Goal: Task Accomplishment & Management: Complete application form

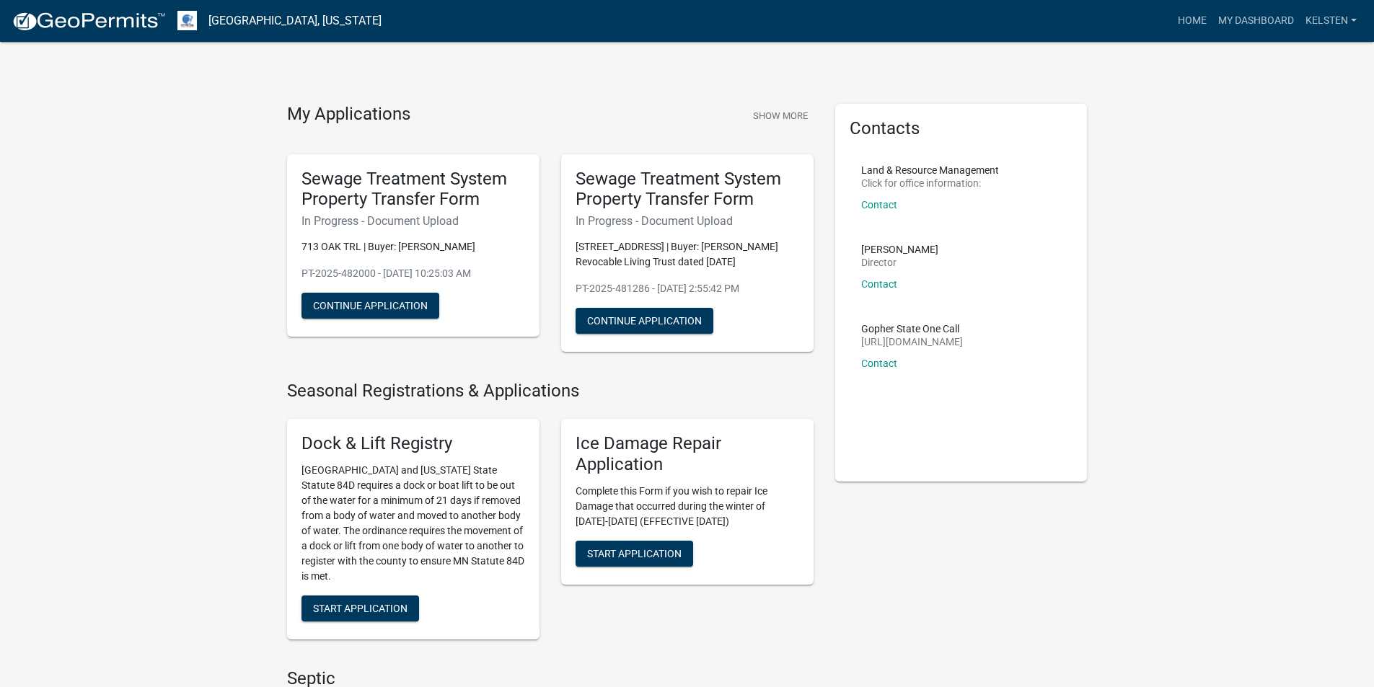
click at [1244, 27] on link "My Dashboard" at bounding box center [1256, 20] width 87 height 27
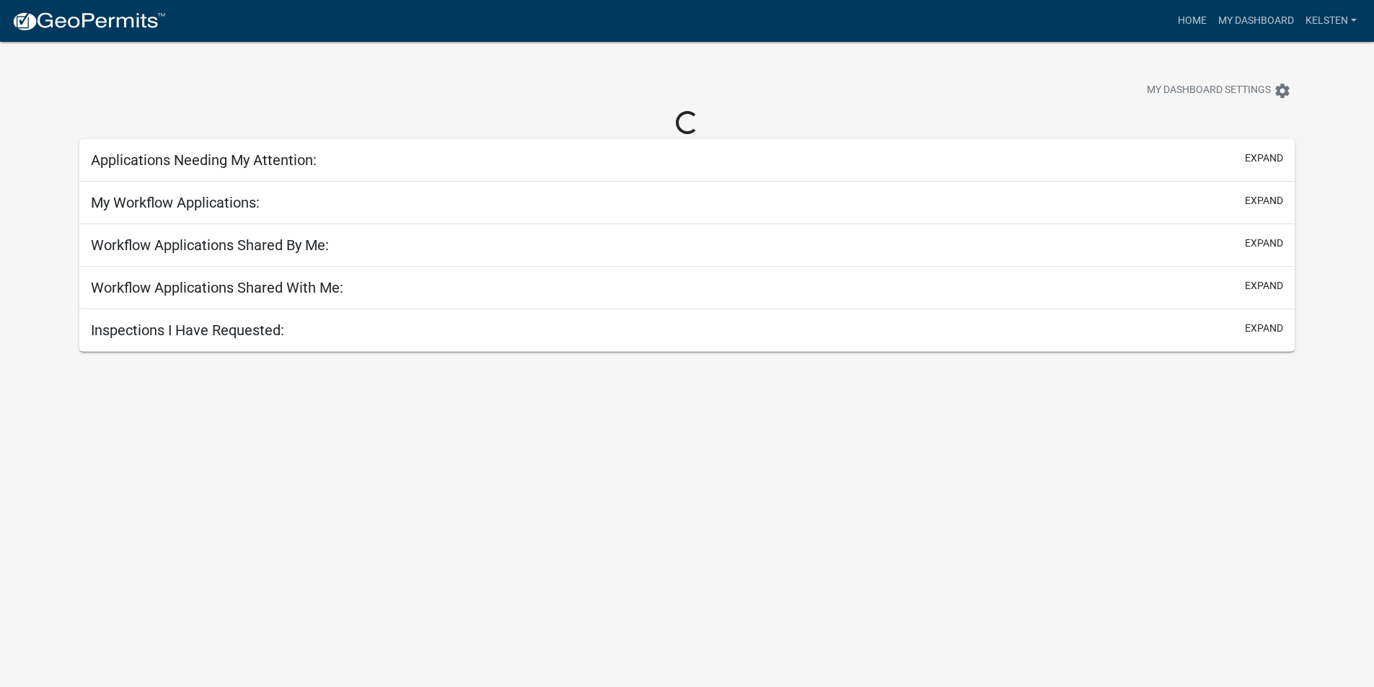
select select "3: 100"
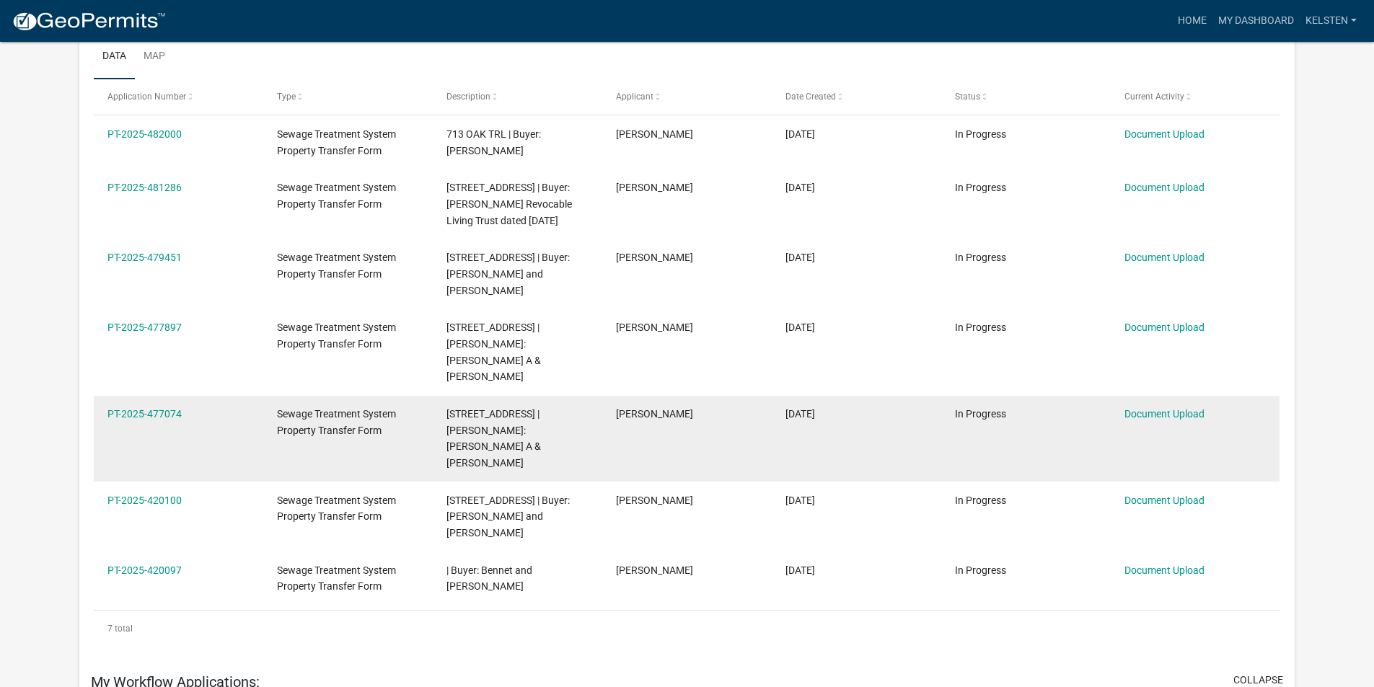
scroll to position [216, 0]
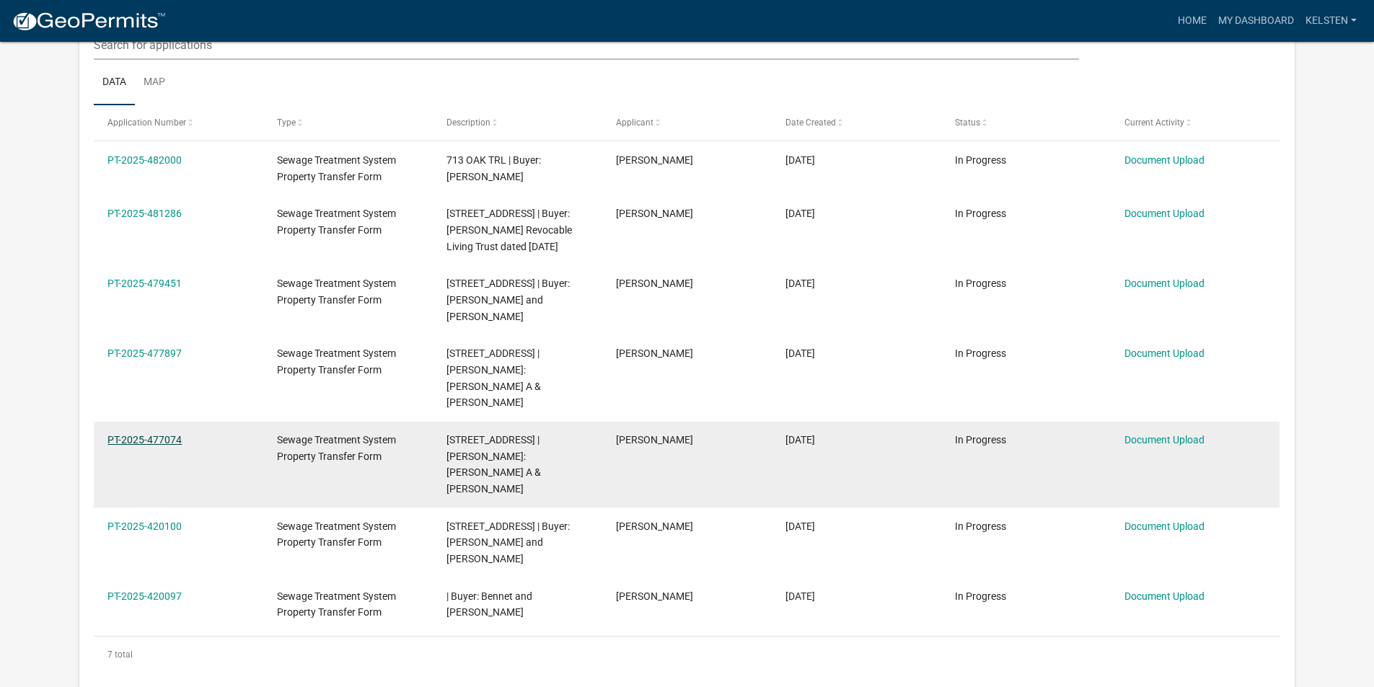
click at [172, 434] on link "PT-2025-477074" at bounding box center [144, 440] width 74 height 12
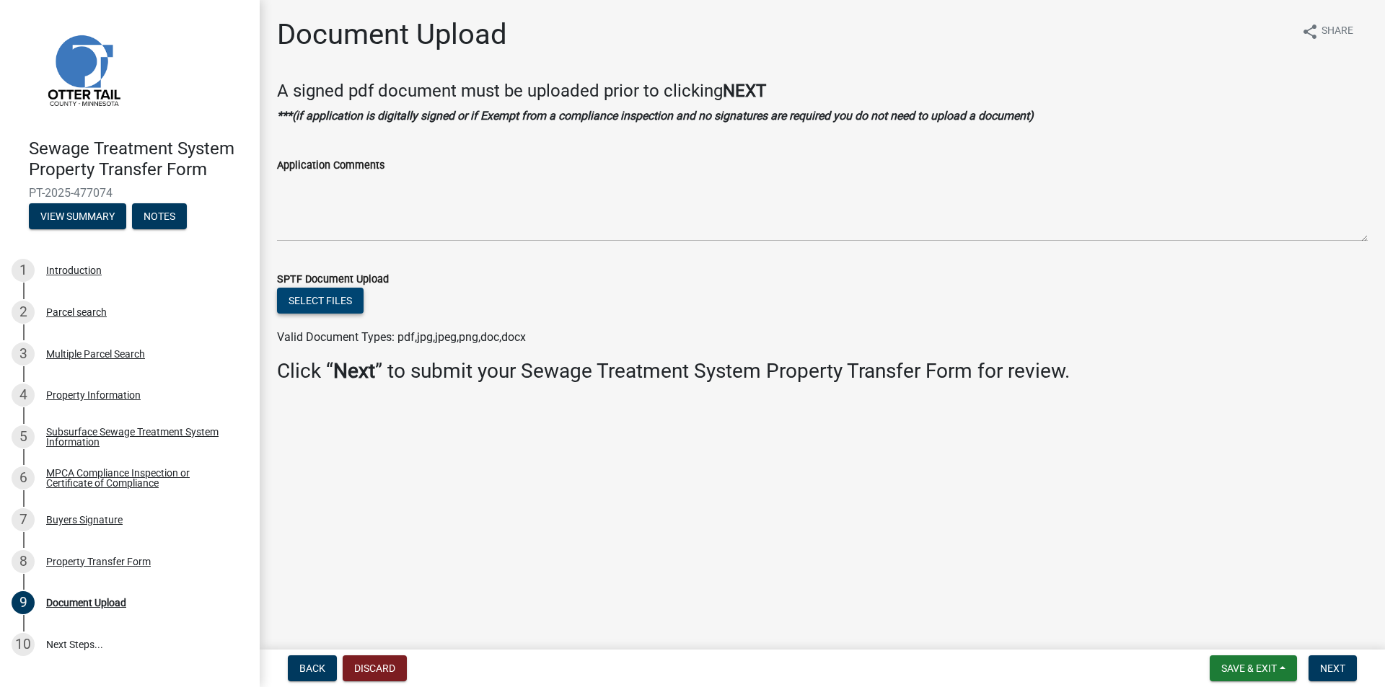
click at [307, 313] on button "Select files" at bounding box center [320, 301] width 87 height 26
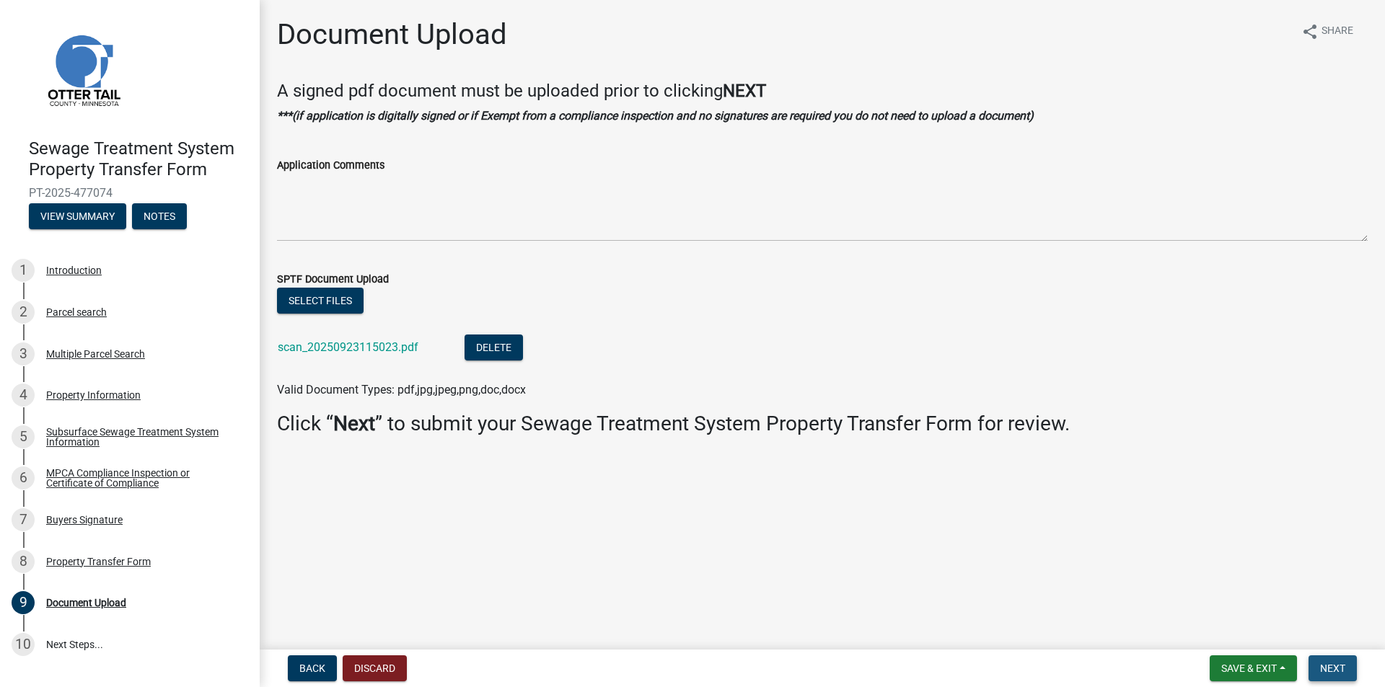
click at [1340, 664] on span "Next" at bounding box center [1332, 669] width 25 height 12
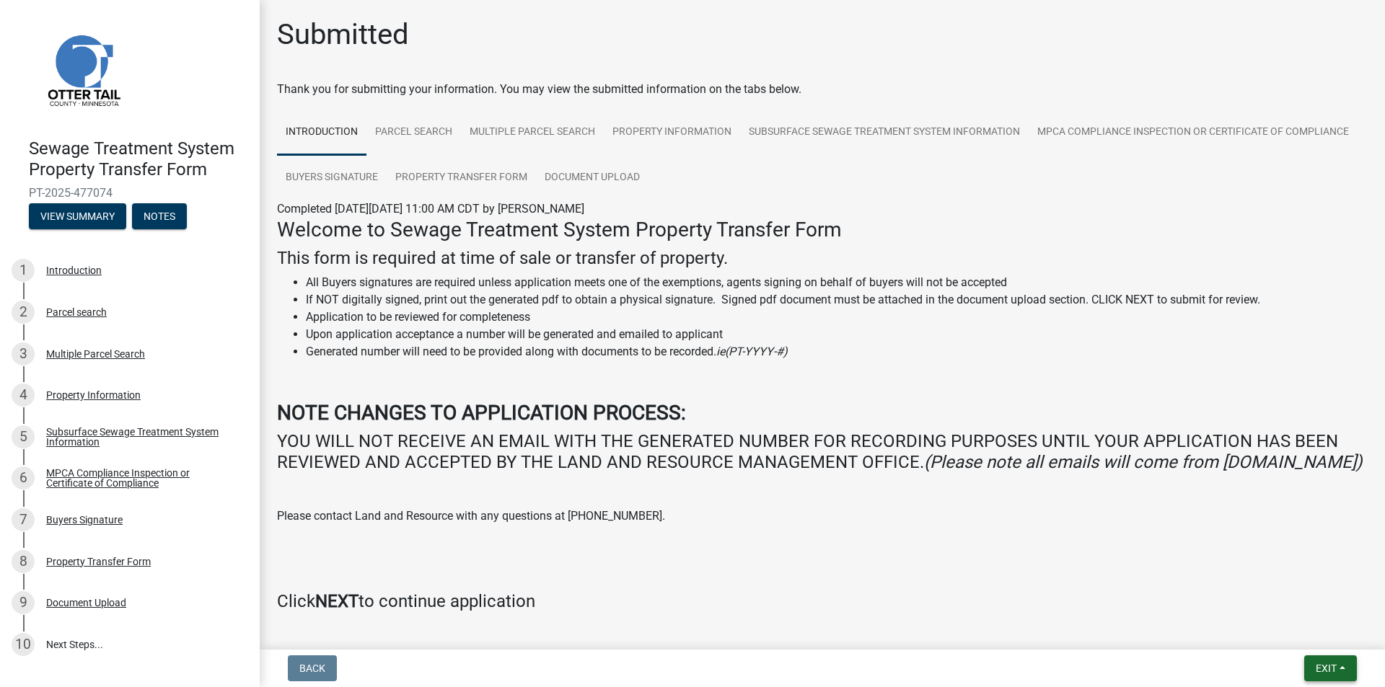
click at [1246, 671] on div "Back Exit Save Save & Exit" at bounding box center [822, 669] width 1102 height 26
click at [1316, 659] on button "Exit" at bounding box center [1330, 669] width 53 height 26
click at [1297, 629] on button "Save & Exit" at bounding box center [1298, 631] width 115 height 35
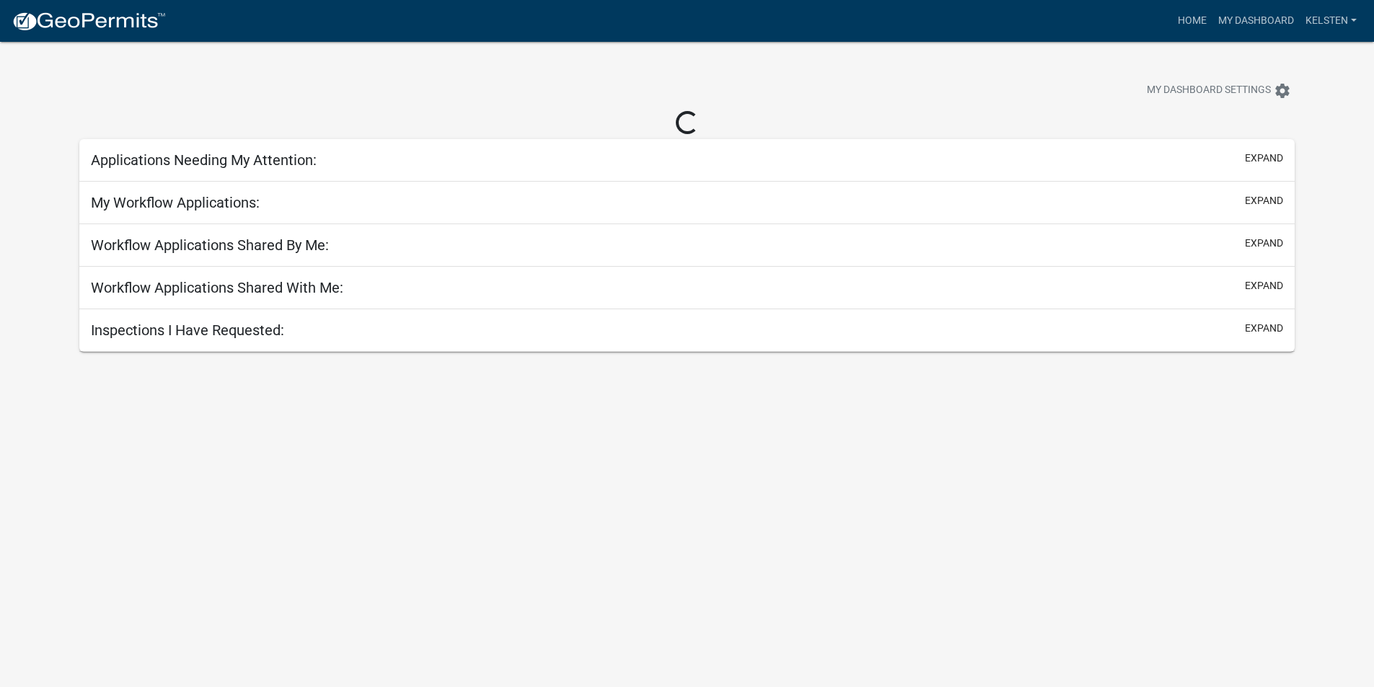
select select "3: 100"
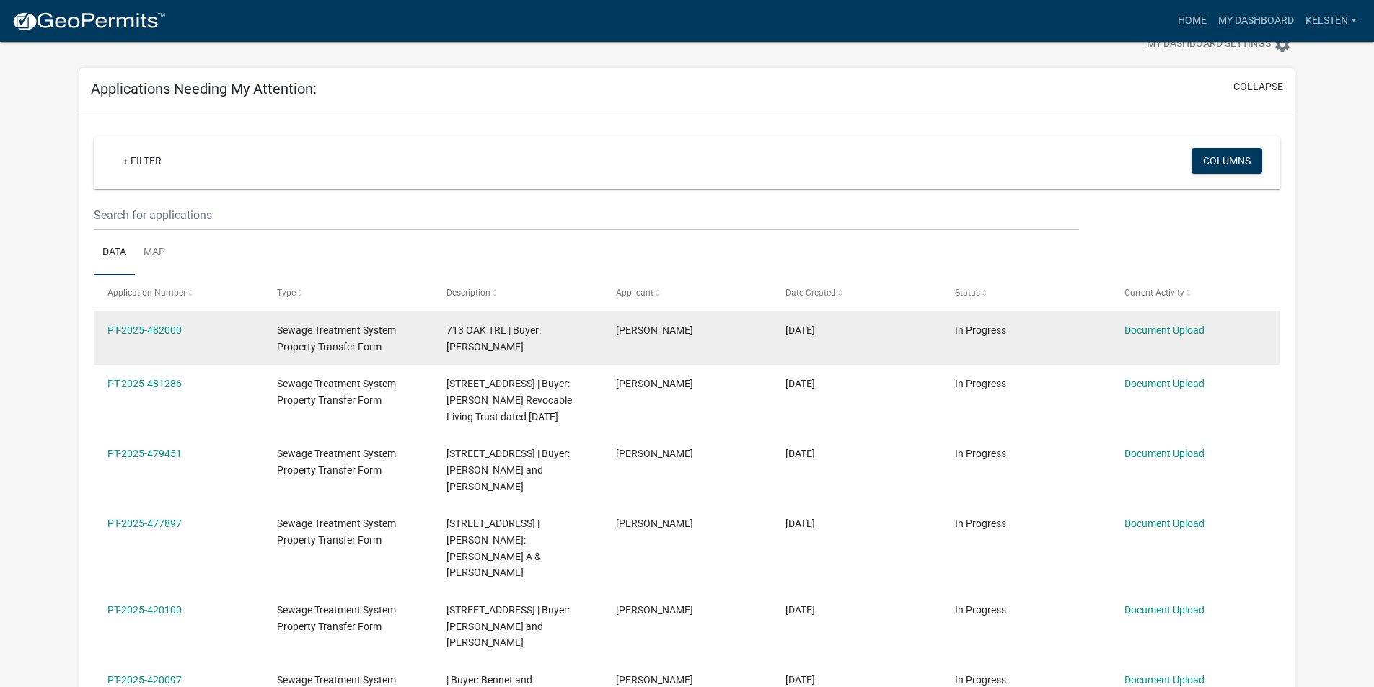
scroll to position [72, 0]
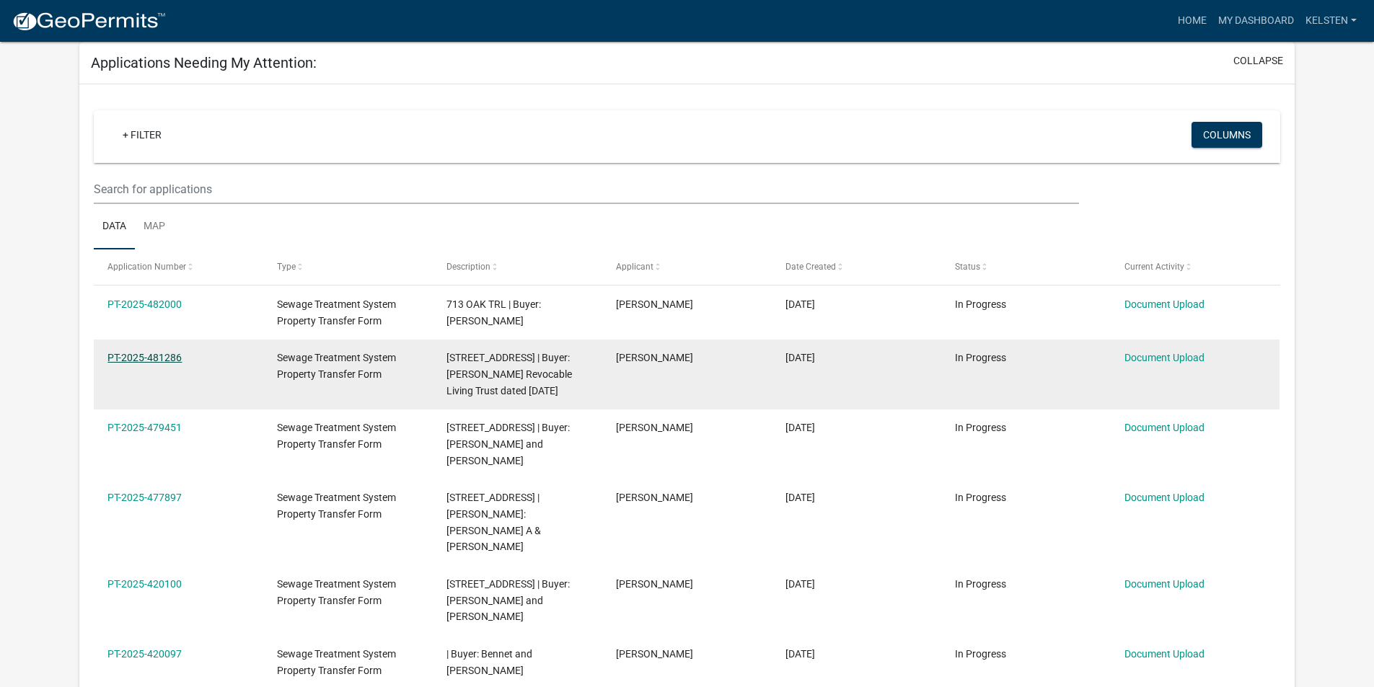
click at [164, 358] on link "PT-2025-481286" at bounding box center [144, 358] width 74 height 12
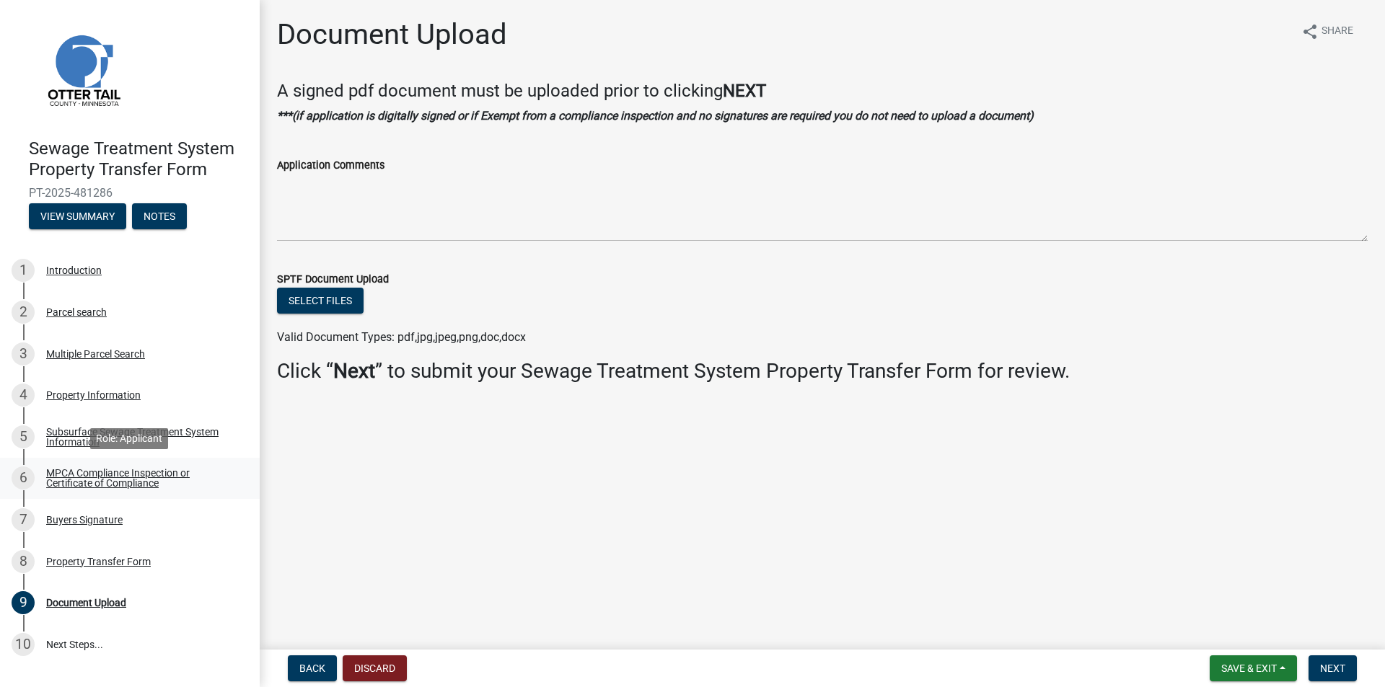
click at [76, 478] on div "MPCA Compliance Inspection or Certificate of Compliance" at bounding box center [141, 478] width 190 height 20
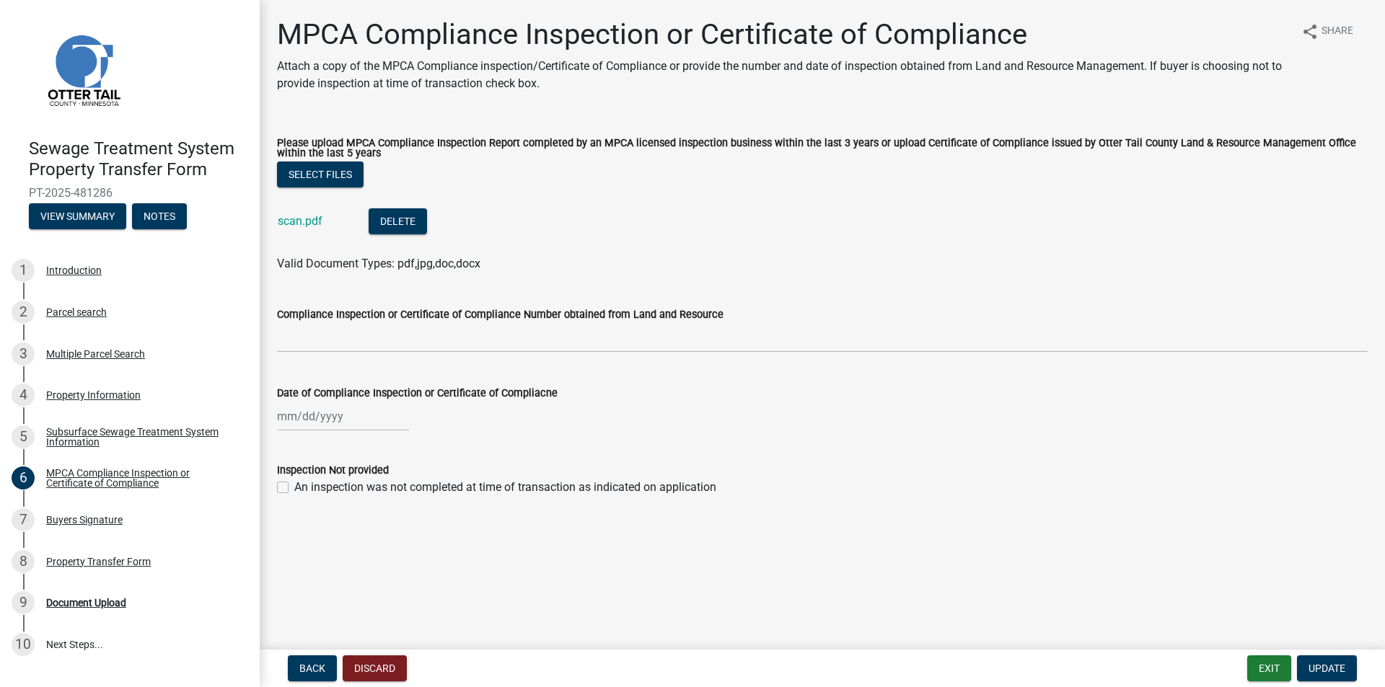
click at [307, 229] on div "scan.pdf" at bounding box center [312, 223] width 68 height 30
click at [302, 219] on link "scan.pdf" at bounding box center [300, 221] width 45 height 14
click at [105, 594] on div "9 Document Upload" at bounding box center [124, 602] width 225 height 23
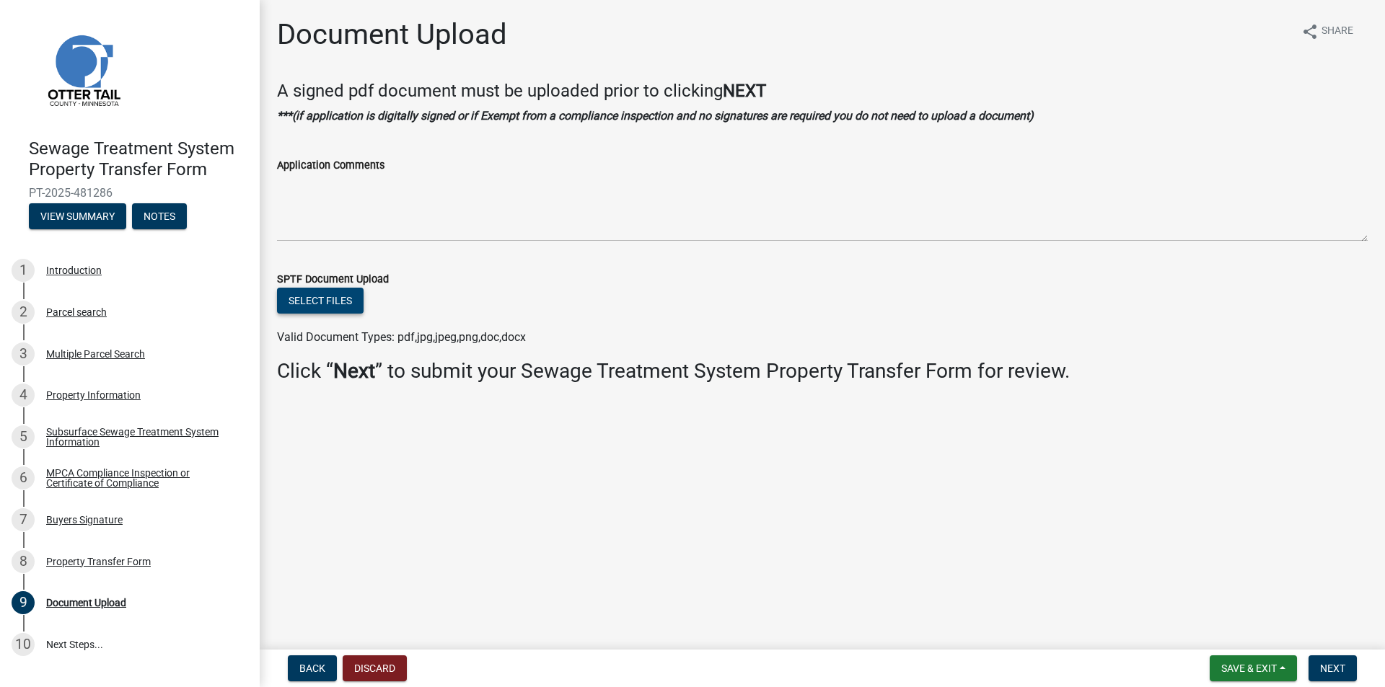
click at [312, 309] on button "Select files" at bounding box center [320, 301] width 87 height 26
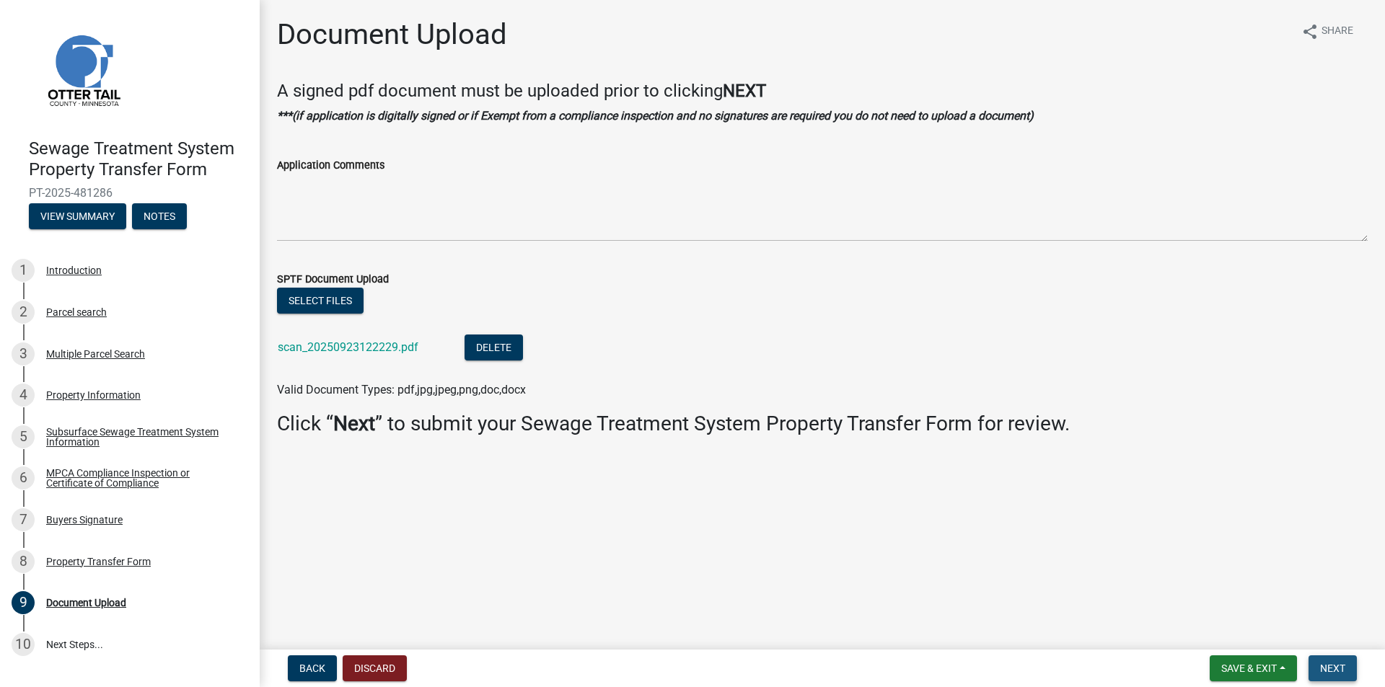
click at [1339, 667] on span "Next" at bounding box center [1332, 669] width 25 height 12
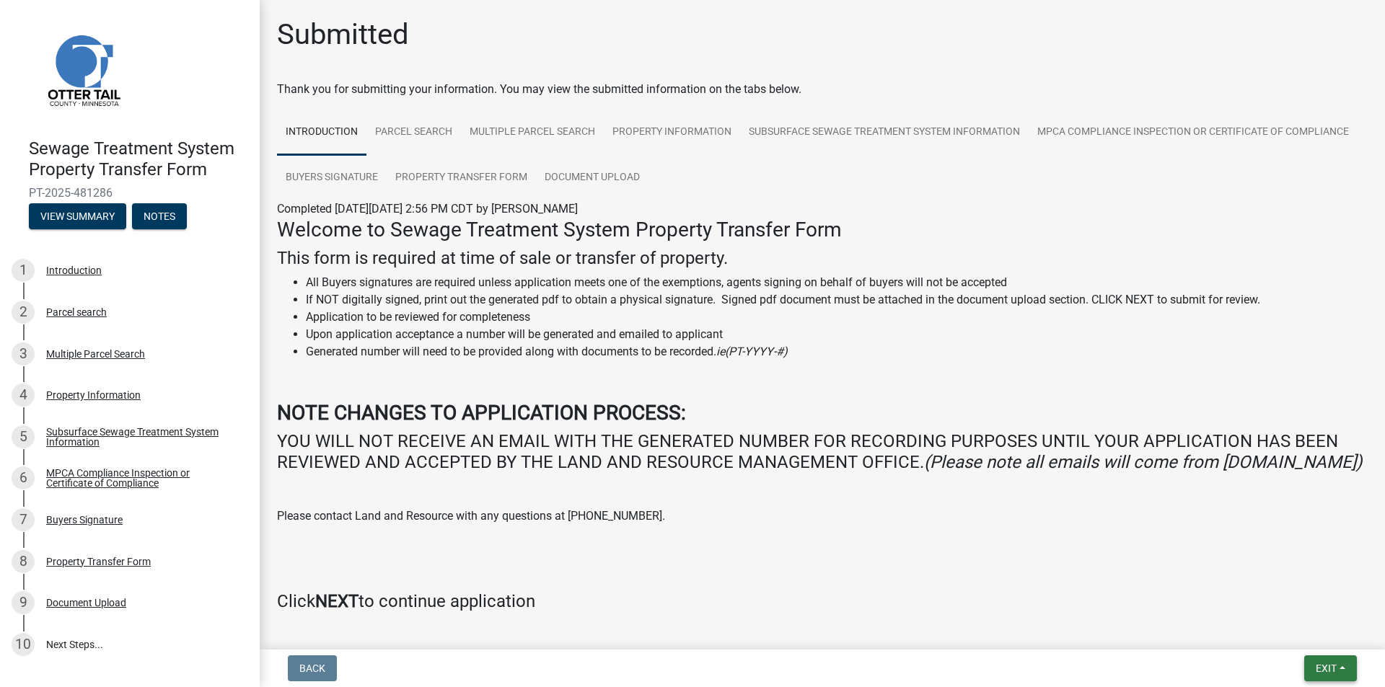
click at [1319, 661] on button "Exit" at bounding box center [1330, 669] width 53 height 26
click at [1302, 626] on button "Save & Exit" at bounding box center [1298, 631] width 115 height 35
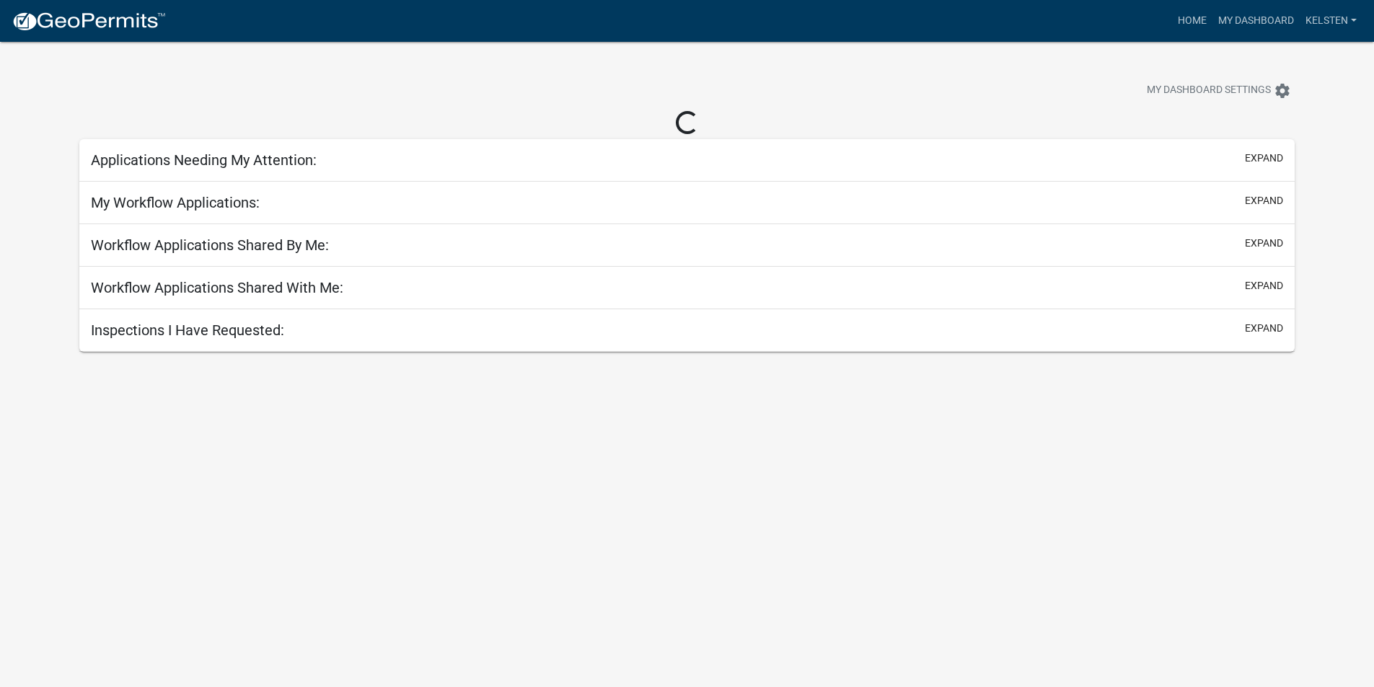
select select "3: 100"
